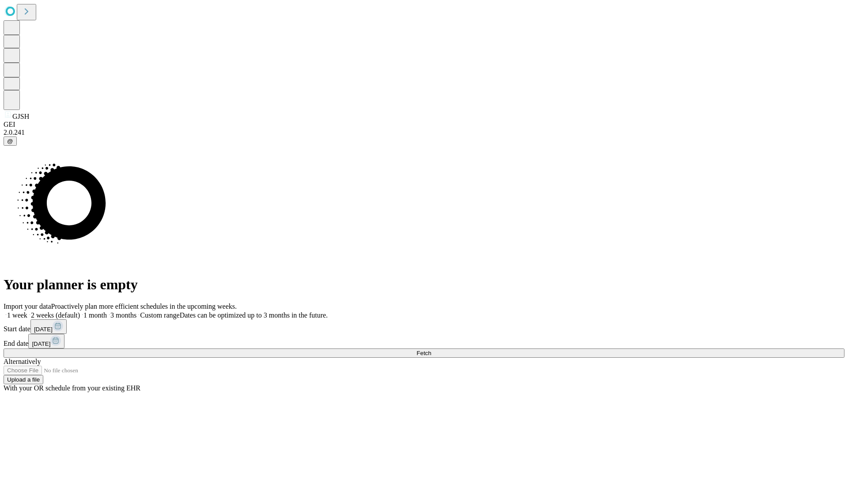
click at [431, 350] on span "Fetch" at bounding box center [424, 353] width 15 height 7
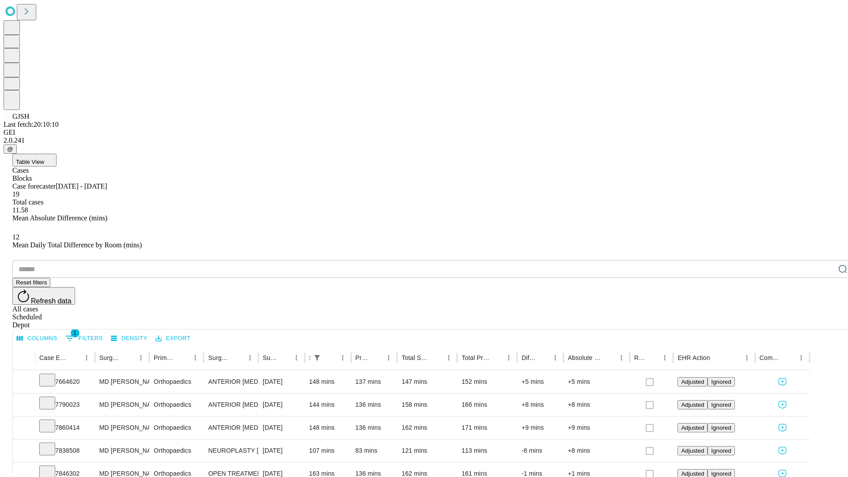
click at [44, 159] on span "Table View" at bounding box center [30, 162] width 28 height 7
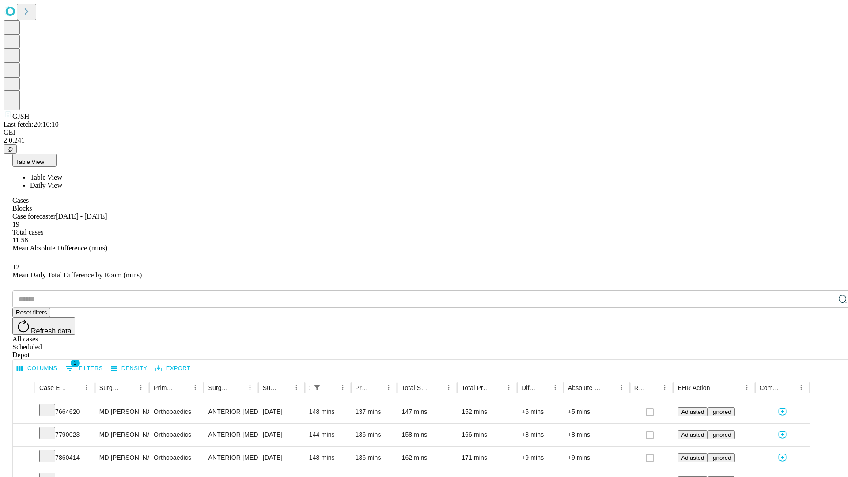
click at [62, 182] on span "Daily View" at bounding box center [46, 186] width 32 height 8
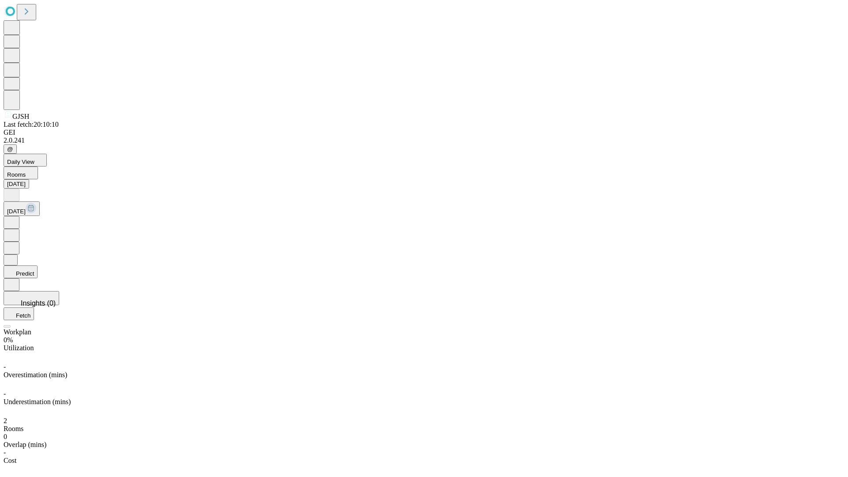
click at [38, 265] on button "Predict" at bounding box center [21, 271] width 34 height 13
